Goal: Navigation & Orientation: Find specific page/section

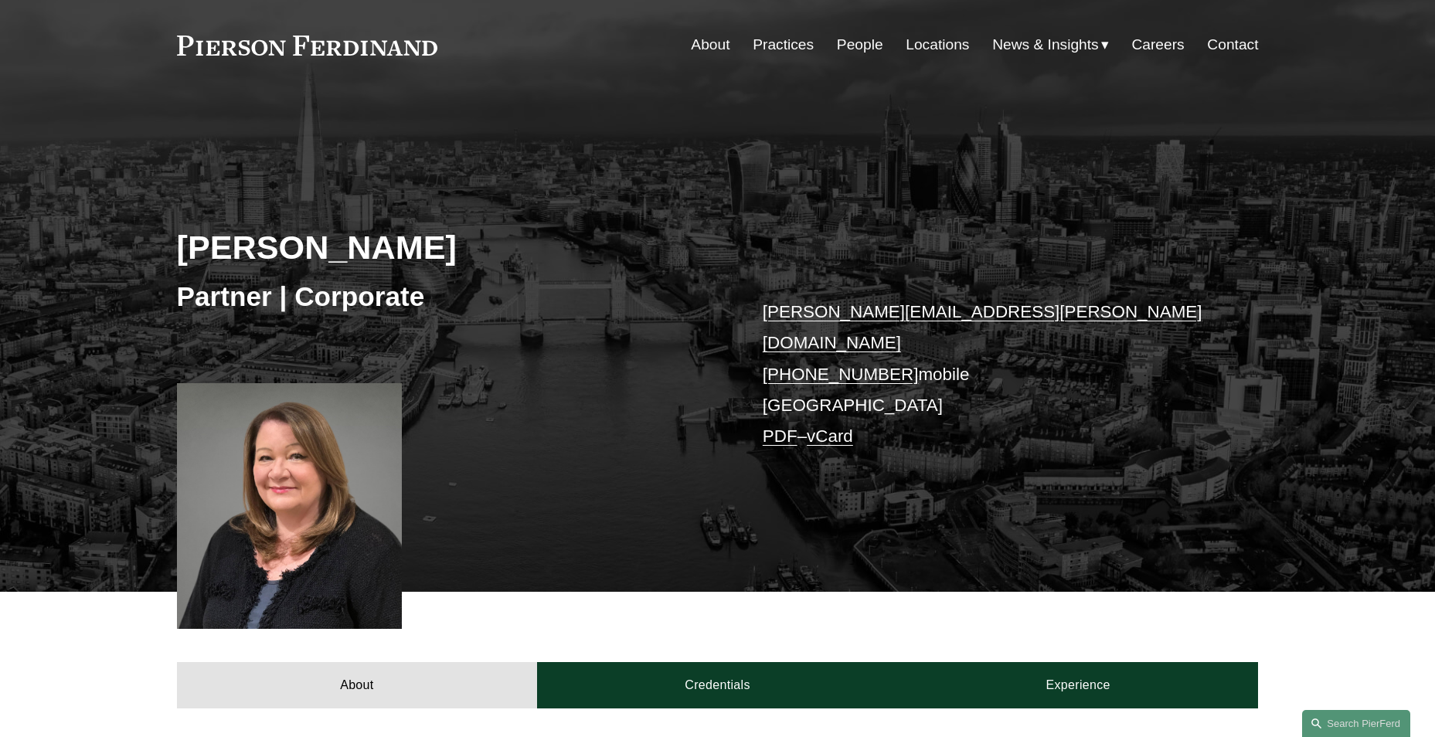
scroll to position [13, 0]
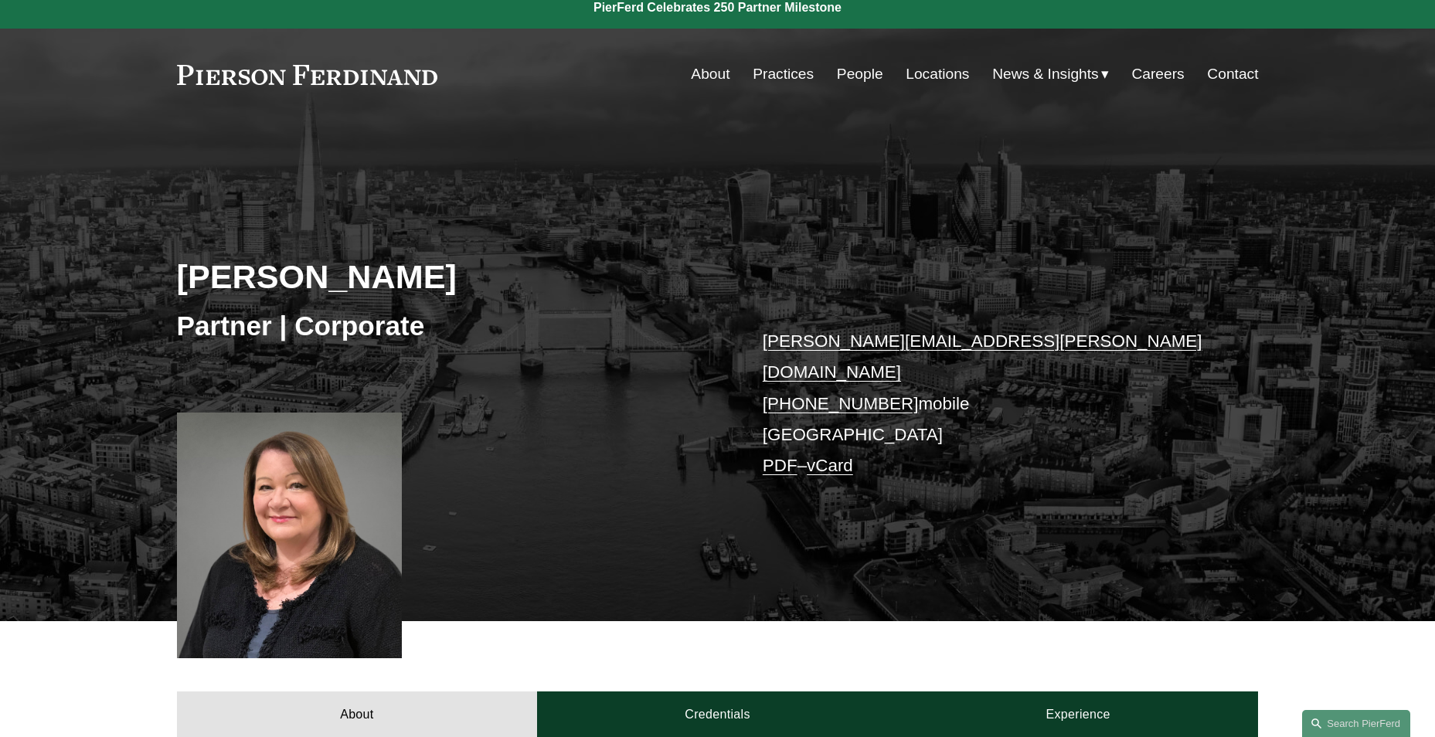
click at [933, 76] on link "Locations" at bounding box center [937, 73] width 63 height 29
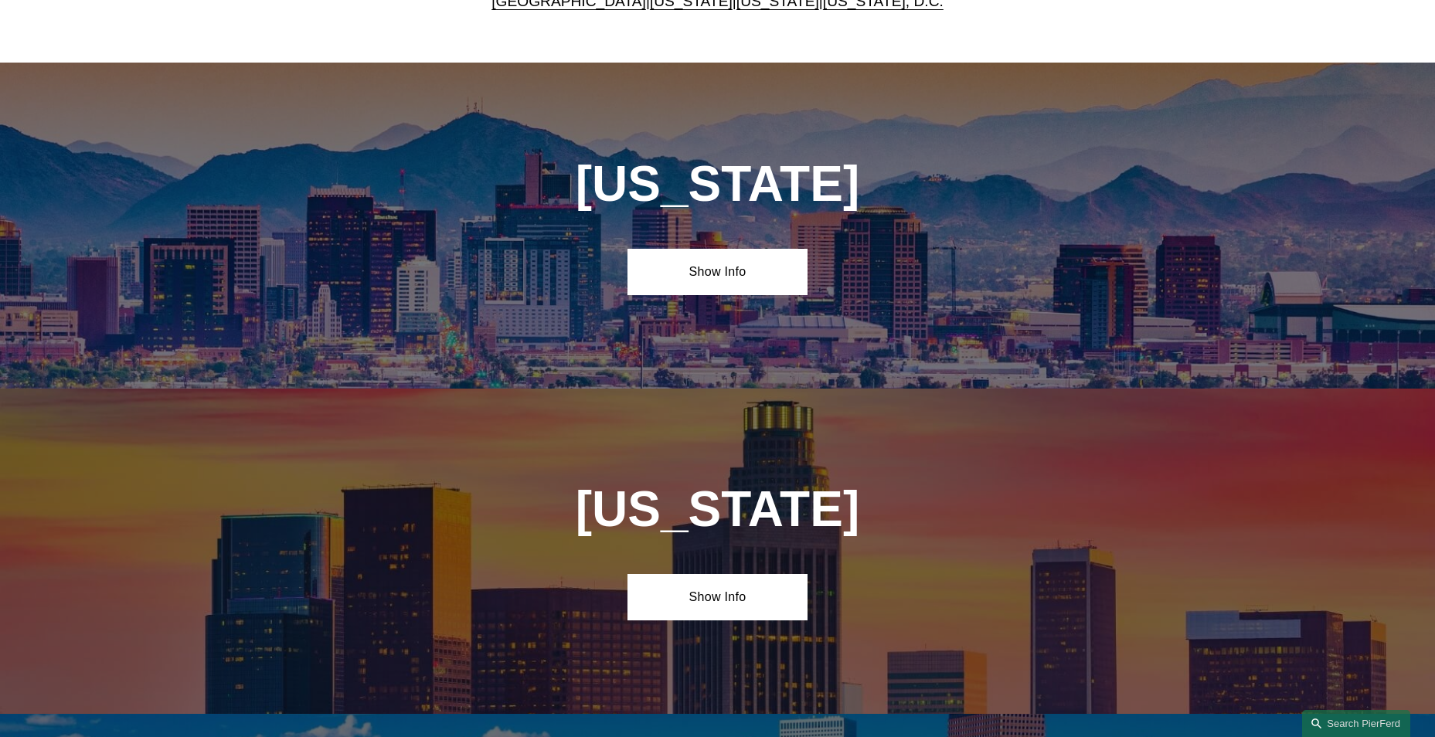
scroll to position [694, 0]
